Goal: Navigation & Orientation: Find specific page/section

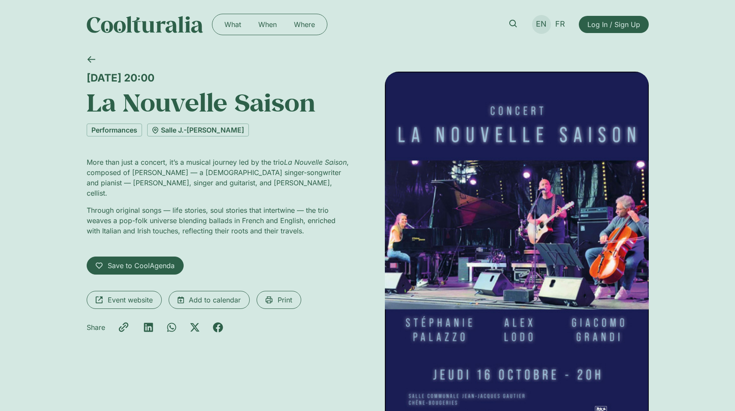
click at [547, 29] on link "EN" at bounding box center [541, 24] width 19 height 12
click at [566, 27] on link "FR" at bounding box center [560, 24] width 18 height 12
